Goal: Entertainment & Leisure: Consume media (video, audio)

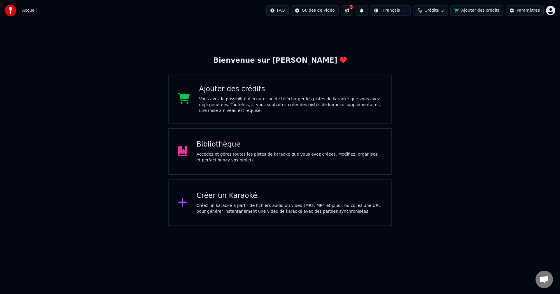
click at [212, 145] on div "Bibliothèque" at bounding box center [290, 144] width 186 height 9
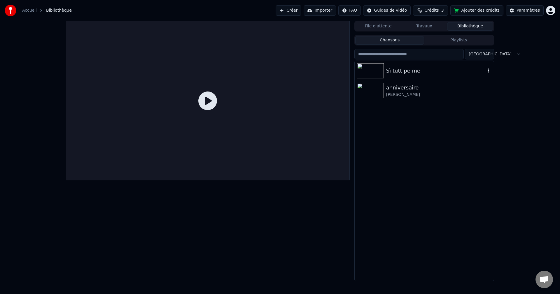
click at [371, 69] on img at bounding box center [370, 70] width 27 height 15
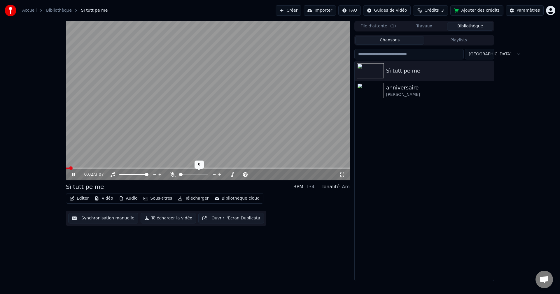
click at [180, 174] on div at bounding box center [199, 175] width 47 height 6
click at [181, 174] on span at bounding box center [182, 174] width 3 height 3
click at [73, 174] on icon at bounding box center [73, 174] width 3 height 3
click at [66, 167] on span at bounding box center [67, 168] width 3 height 3
click at [72, 174] on icon at bounding box center [72, 175] width 3 height 4
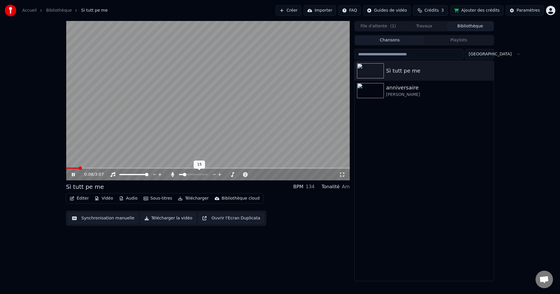
click at [183, 175] on span at bounding box center [184, 174] width 3 height 3
click at [186, 174] on span at bounding box center [186, 174] width 3 height 3
click at [183, 175] on span at bounding box center [184, 174] width 3 height 3
click at [71, 168] on span at bounding box center [68, 168] width 5 height 1
click at [72, 172] on div "0:03 / 3:07" at bounding box center [207, 175] width 279 height 6
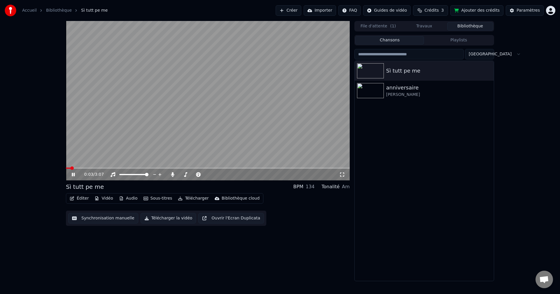
click at [72, 174] on icon at bounding box center [73, 174] width 3 height 3
click at [69, 167] on span at bounding box center [70, 168] width 3 height 3
click at [74, 176] on icon at bounding box center [78, 174] width 14 height 5
click at [186, 173] on span at bounding box center [186, 174] width 3 height 3
click at [182, 174] on span at bounding box center [183, 174] width 3 height 3
